Goal: Information Seeking & Learning: Compare options

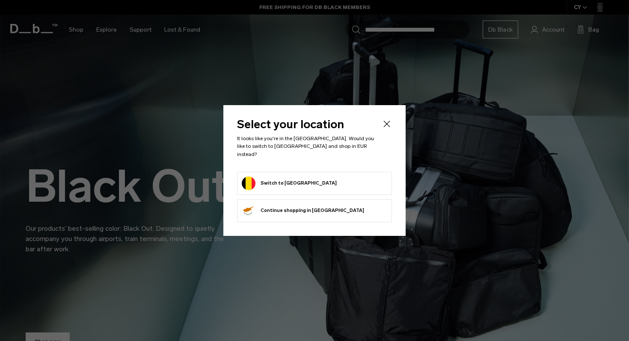
click at [284, 177] on button "Switch to Belgium" at bounding box center [289, 184] width 95 height 14
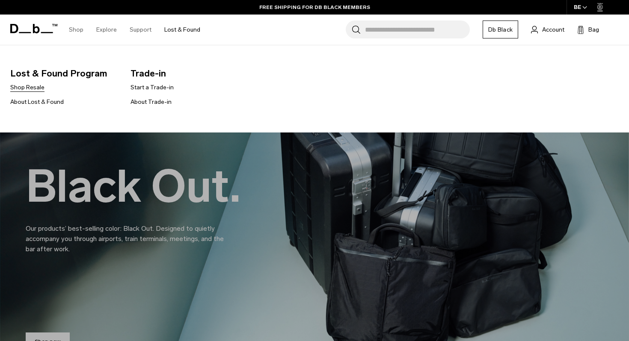
click at [24, 88] on link "Shop Resale" at bounding box center [27, 87] width 34 height 9
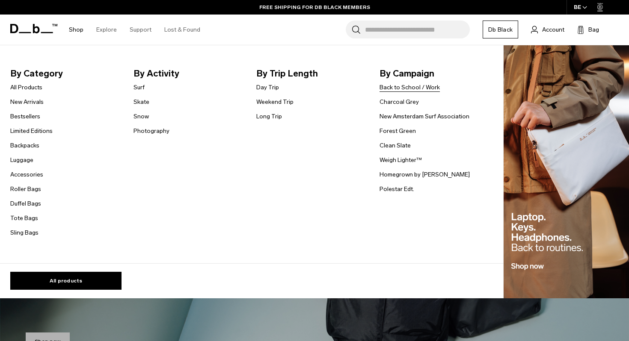
click at [413, 86] on link "Back to School / Work" at bounding box center [409, 87] width 60 height 9
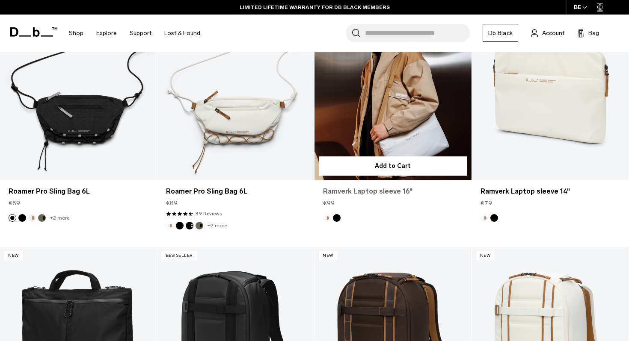
scroll to position [913, 0]
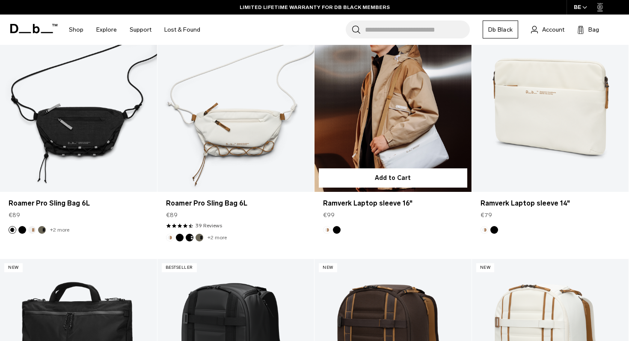
click at [373, 127] on link "Ramverk Laptop sleeve 16" at bounding box center [392, 105] width 157 height 174
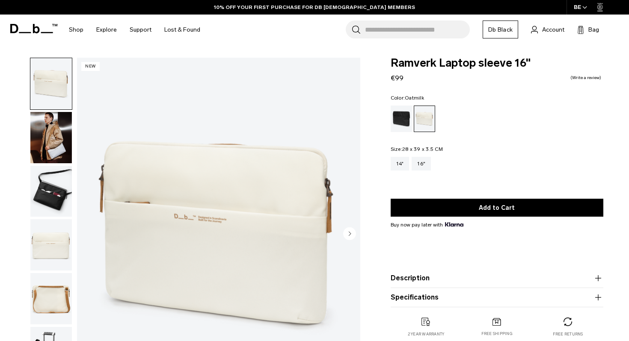
click at [56, 145] on img "button" at bounding box center [50, 137] width 41 height 51
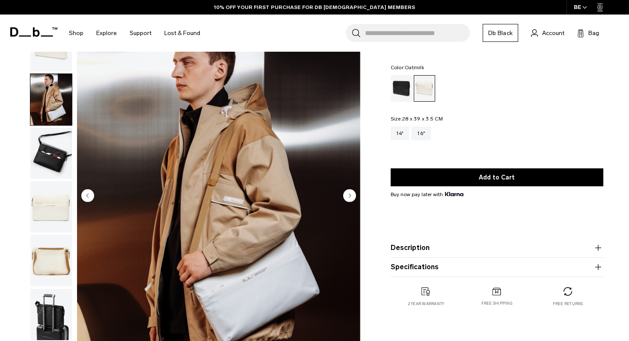
scroll to position [27, 0]
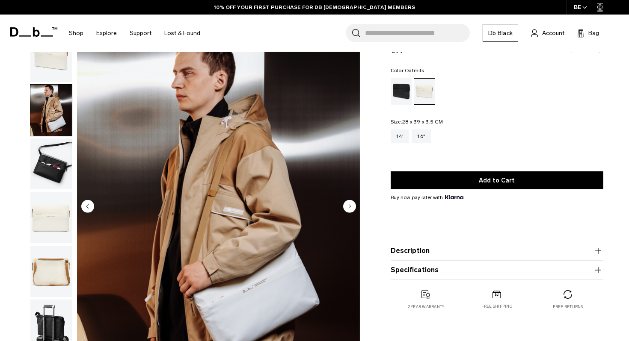
click at [44, 163] on img "button" at bounding box center [50, 164] width 41 height 51
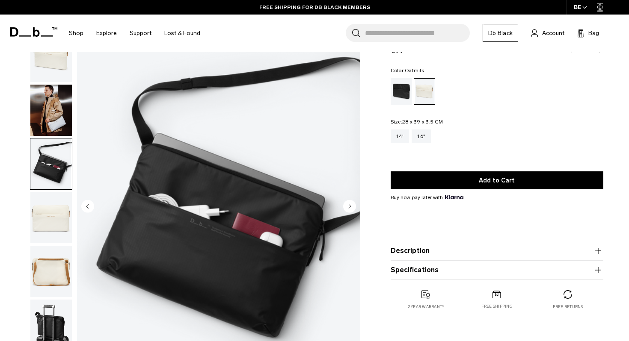
click at [54, 234] on img "button" at bounding box center [50, 217] width 41 height 51
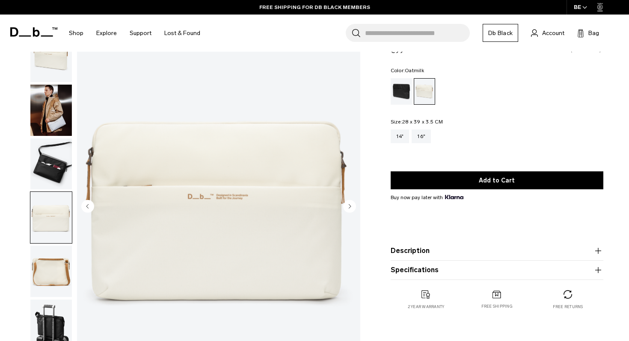
click at [54, 254] on img "button" at bounding box center [50, 271] width 41 height 51
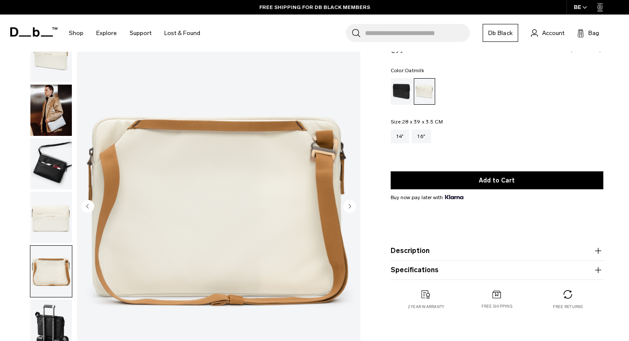
click at [53, 211] on img "button" at bounding box center [50, 217] width 41 height 51
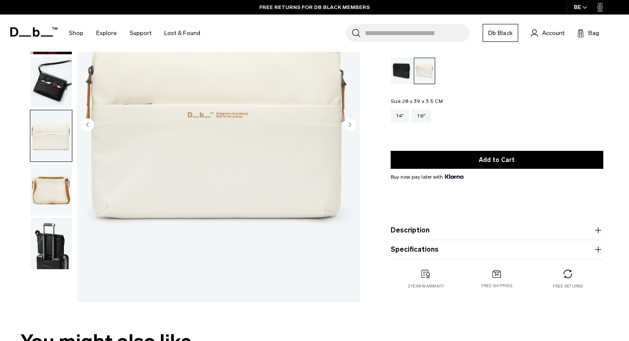
scroll to position [122, 0]
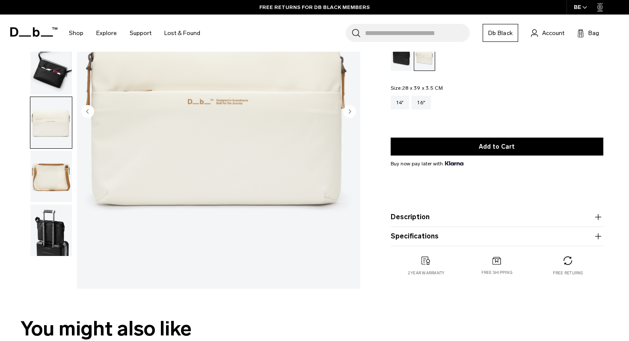
click at [56, 186] on img "button" at bounding box center [50, 176] width 41 height 51
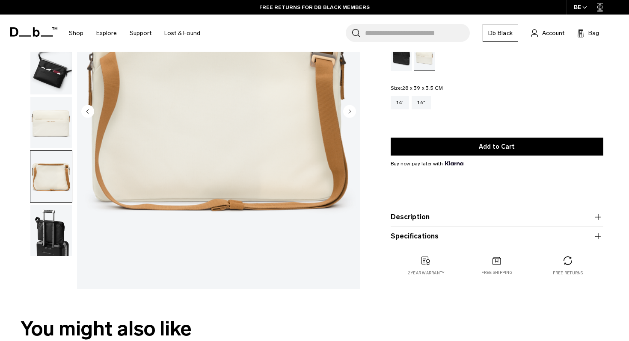
click at [56, 223] on img "button" at bounding box center [50, 230] width 41 height 51
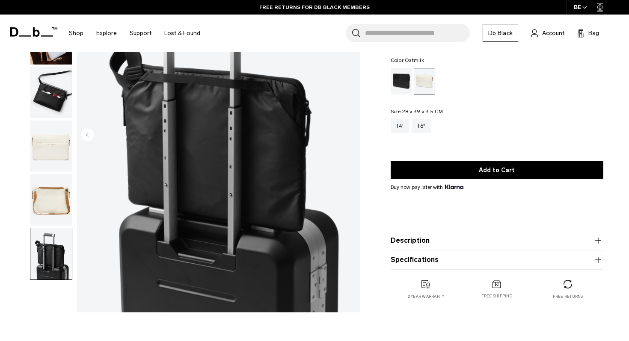
scroll to position [84, 0]
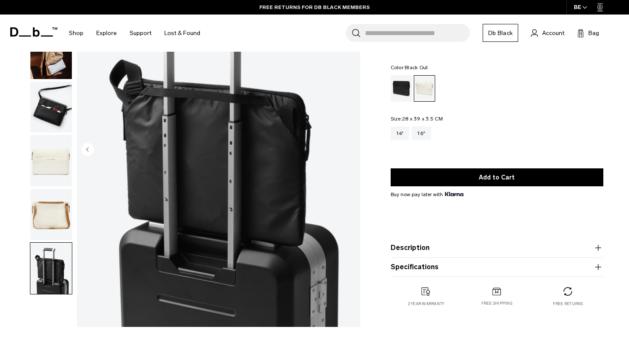
click at [402, 93] on div "Black Out" at bounding box center [401, 88] width 22 height 27
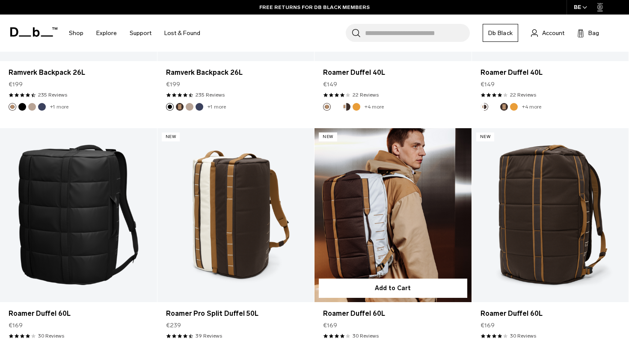
scroll to position [2824, 0]
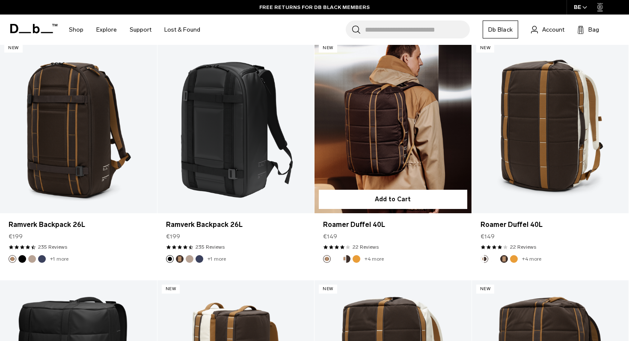
click at [383, 109] on link "Roamer Duffel 40L" at bounding box center [392, 126] width 157 height 174
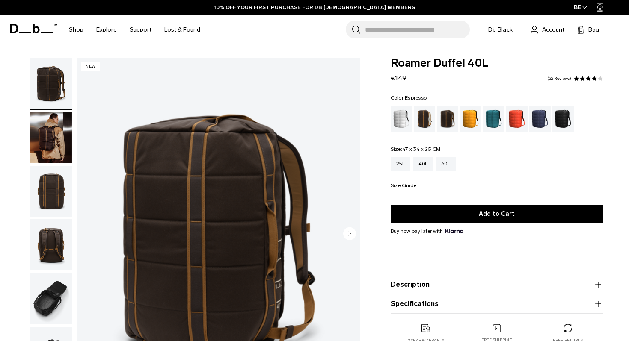
click at [46, 290] on img "button" at bounding box center [50, 298] width 41 height 51
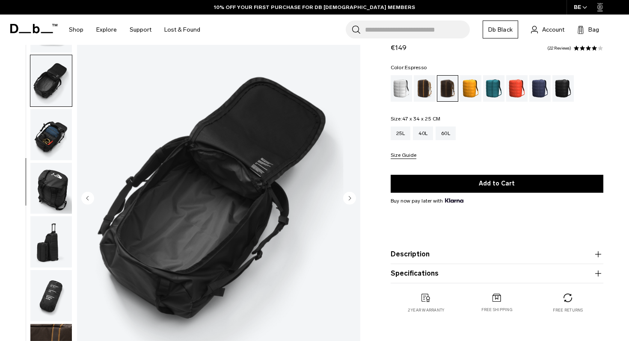
scroll to position [75, 0]
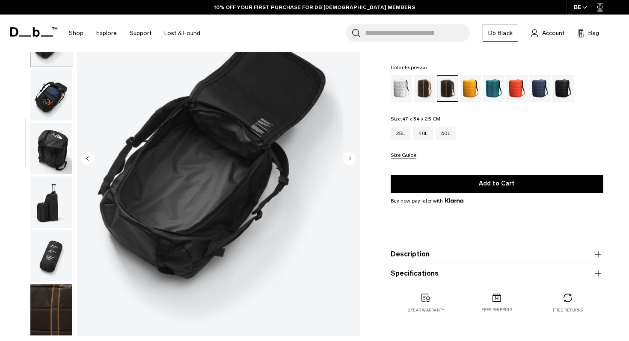
click at [47, 261] on img "button" at bounding box center [50, 255] width 41 height 51
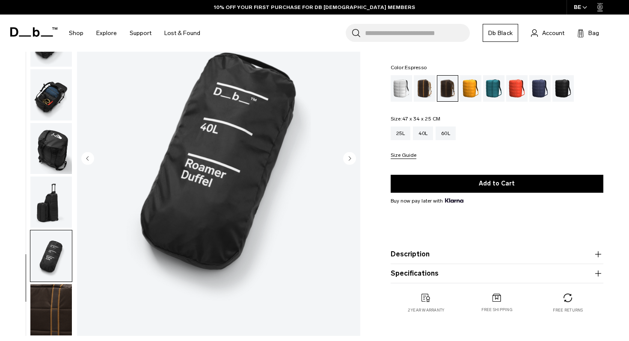
click at [52, 200] on img "button" at bounding box center [50, 202] width 41 height 51
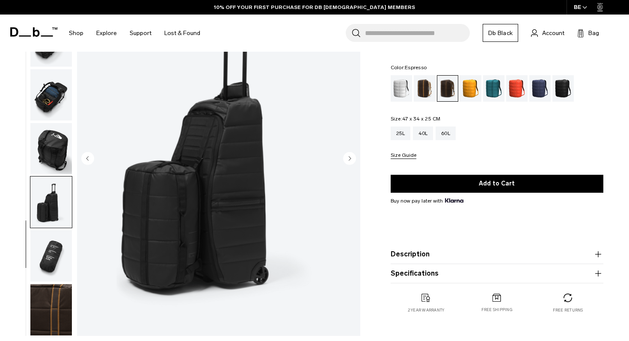
click at [48, 293] on img "button" at bounding box center [50, 309] width 41 height 51
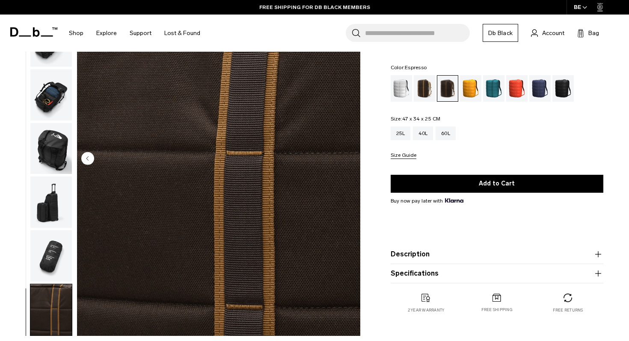
click at [49, 239] on img "button" at bounding box center [50, 255] width 41 height 51
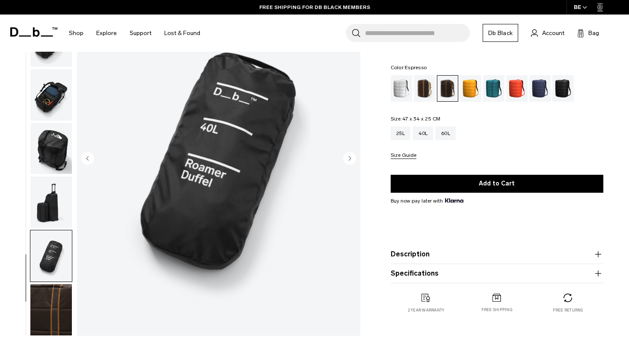
click at [47, 200] on img "button" at bounding box center [50, 202] width 41 height 51
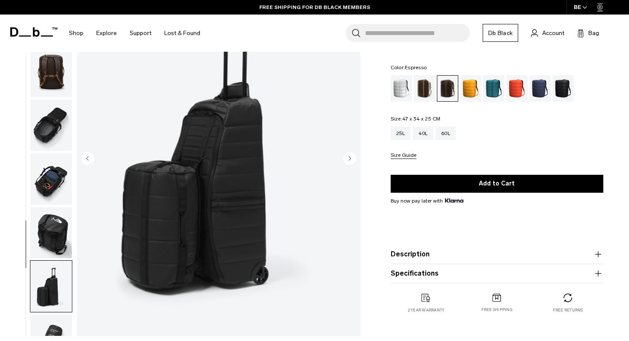
click at [47, 149] on img "button" at bounding box center [50, 125] width 41 height 51
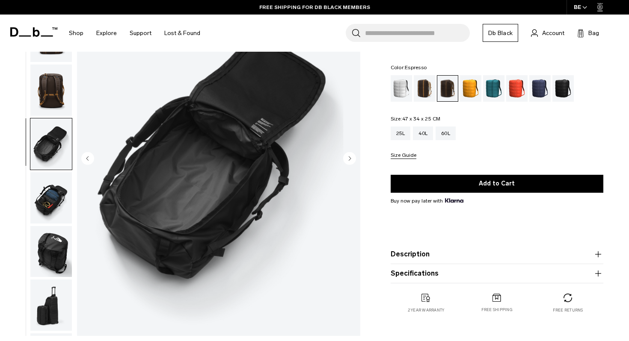
scroll to position [34, 0]
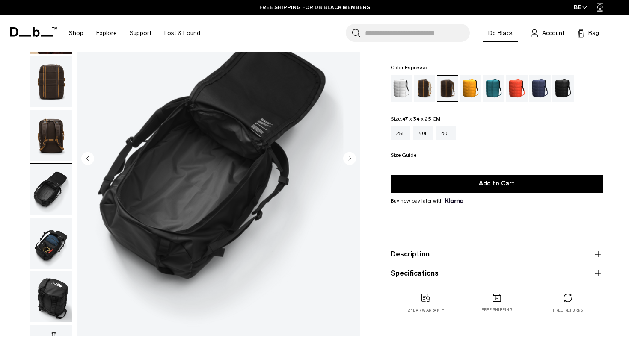
click at [50, 132] on img "button" at bounding box center [50, 135] width 41 height 51
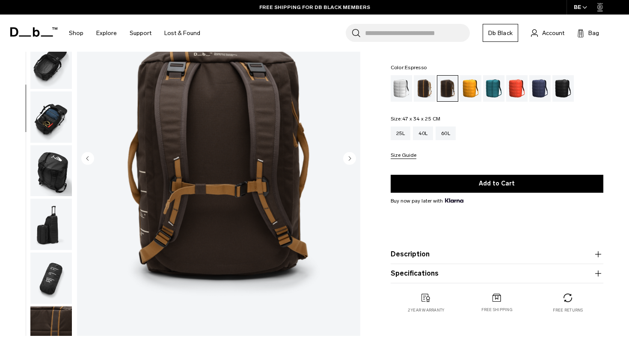
scroll to position [161, 0]
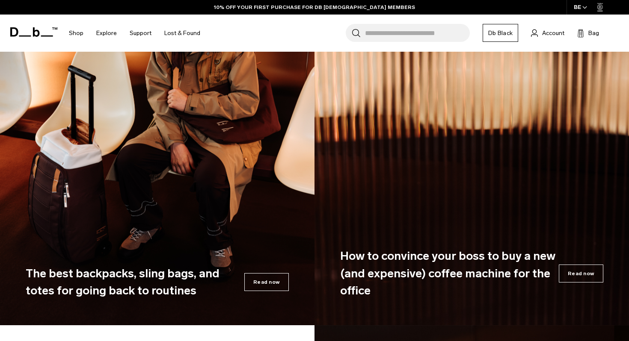
scroll to position [3285, 0]
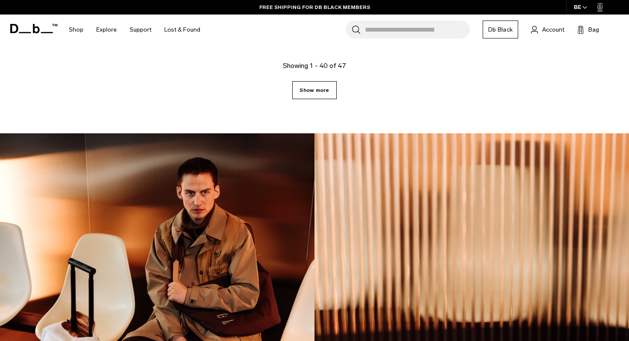
click at [328, 91] on link "Show more" at bounding box center [314, 90] width 44 height 18
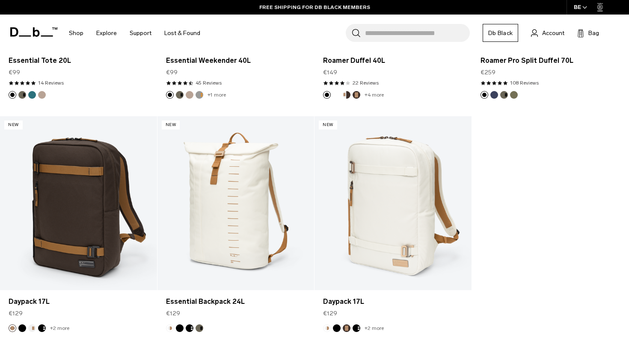
scroll to position [3481, 0]
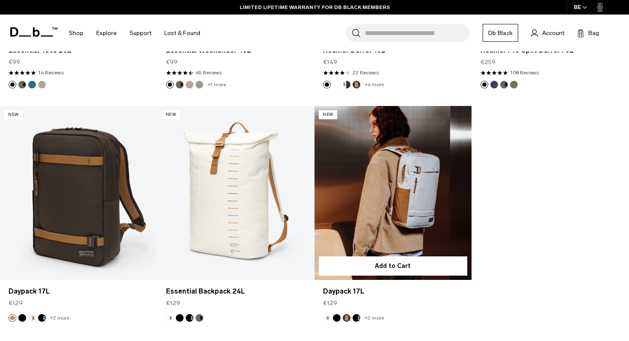
click at [390, 205] on link "Daypack 17L" at bounding box center [392, 193] width 157 height 174
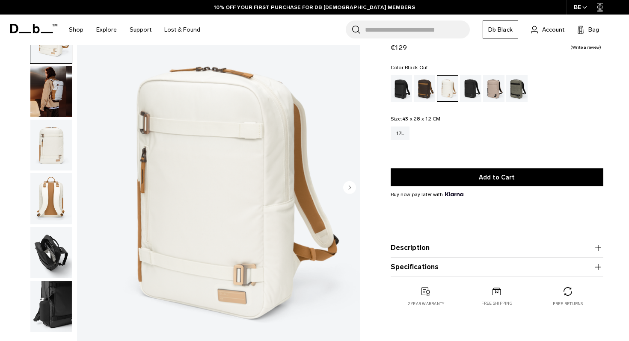
click at [408, 95] on div "Black Out" at bounding box center [401, 88] width 22 height 27
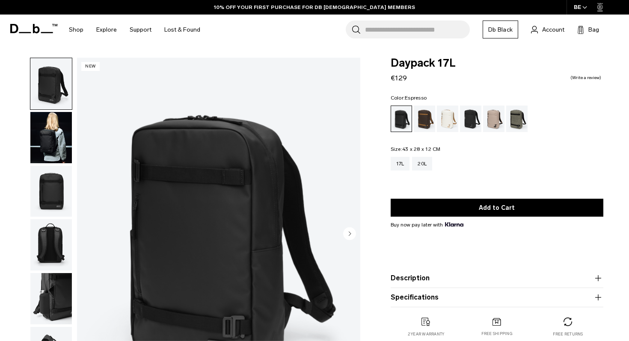
click at [425, 120] on div "Espresso" at bounding box center [425, 119] width 22 height 27
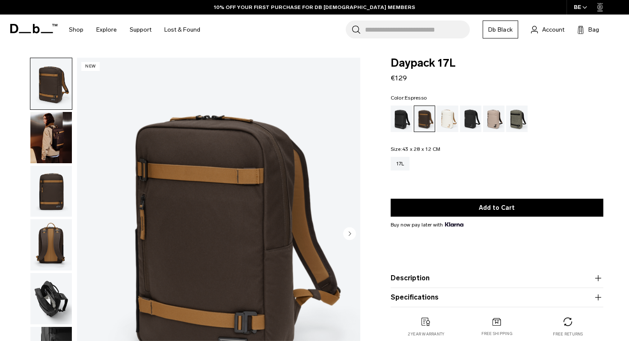
click at [446, 121] on div "Oatmilk" at bounding box center [448, 119] width 22 height 27
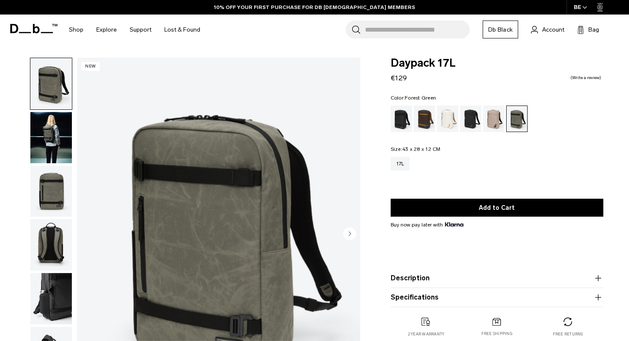
click at [486, 123] on div "Fogbow Beige" at bounding box center [494, 119] width 22 height 27
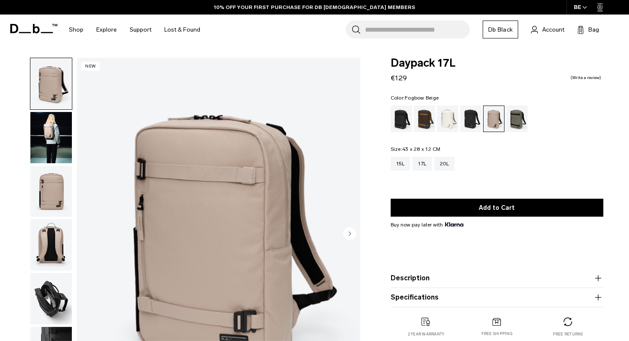
click at [469, 122] on div "Charcoal Grey" at bounding box center [471, 119] width 22 height 27
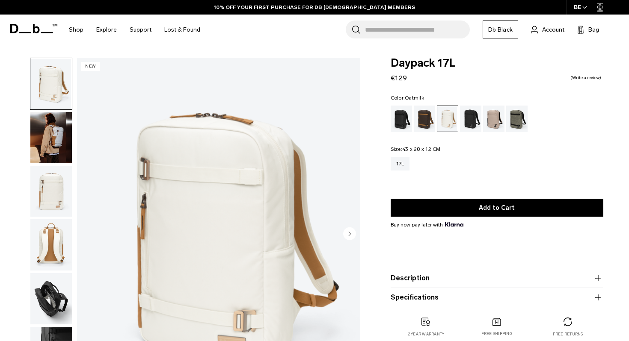
click at [424, 122] on div "Espresso" at bounding box center [425, 119] width 22 height 27
click at [422, 120] on div "Espresso" at bounding box center [425, 119] width 22 height 27
click at [421, 117] on div "Espresso" at bounding box center [425, 119] width 22 height 27
click at [406, 109] on div "Black Out" at bounding box center [401, 119] width 22 height 27
click at [32, 29] on icon at bounding box center [33, 28] width 47 height 9
